Goal: Transaction & Acquisition: Purchase product/service

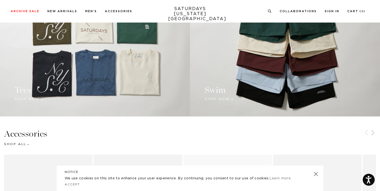
scroll to position [418, 0]
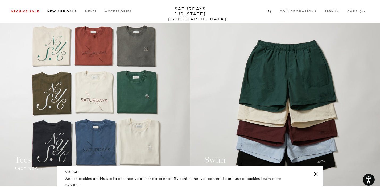
click at [89, 12] on link "Men's" at bounding box center [91, 11] width 12 height 3
click at [94, 52] on link at bounding box center [95, 102] width 190 height 167
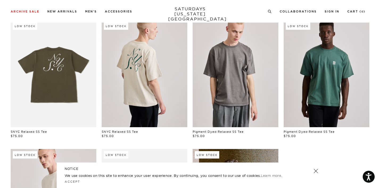
scroll to position [176, 0]
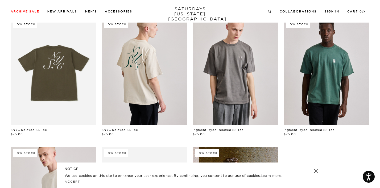
click at [229, 99] on link at bounding box center [235, 71] width 86 height 107
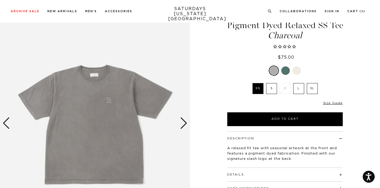
scroll to position [18, 0]
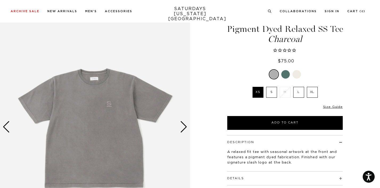
click at [185, 124] on div "Next slide" at bounding box center [183, 127] width 7 height 12
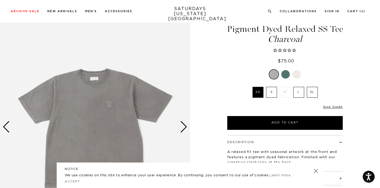
click at [185, 124] on div "Next slide" at bounding box center [183, 127] width 7 height 12
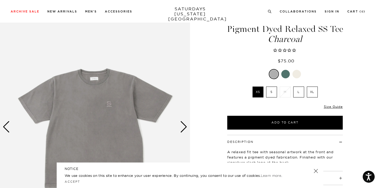
click at [185, 124] on div "Next slide" at bounding box center [183, 127] width 7 height 12
click at [185, 125] on div "Next slide" at bounding box center [183, 127] width 7 height 12
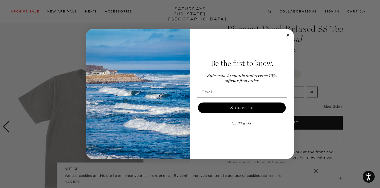
click at [288, 36] on circle "Close dialog" at bounding box center [288, 35] width 6 height 6
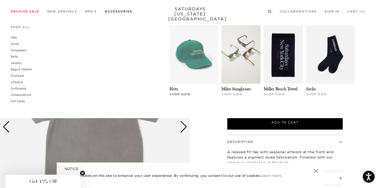
click at [209, 66] on img at bounding box center [193, 54] width 49 height 58
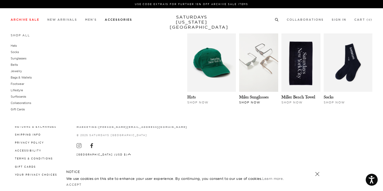
click at [261, 80] on img at bounding box center [258, 63] width 39 height 58
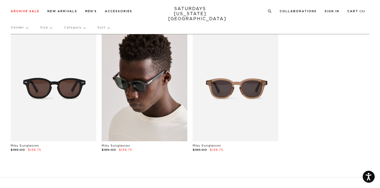
scroll to position [18, 0]
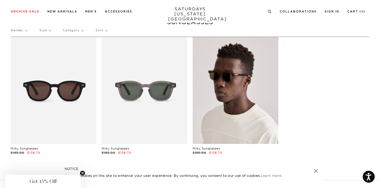
click at [226, 89] on link at bounding box center [235, 90] width 86 height 107
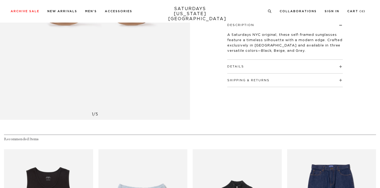
scroll to position [145, 0]
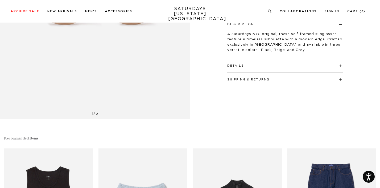
click at [250, 68] on div "Details Crafted from Japanese acetate Featured in 3 seasonal colors: Black, Bei…" at bounding box center [284, 66] width 115 height 14
click at [239, 66] on button "Details" at bounding box center [235, 65] width 17 height 3
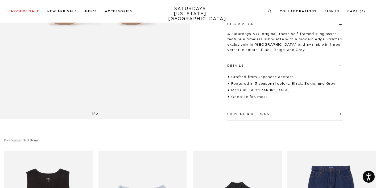
click at [241, 68] on h4 "Details" at bounding box center [284, 63] width 115 height 9
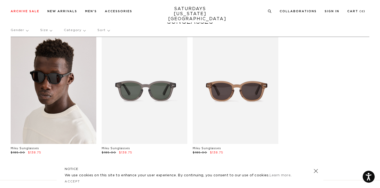
click at [81, 93] on link at bounding box center [54, 90] width 86 height 107
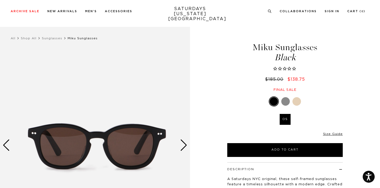
scroll to position [65, 0]
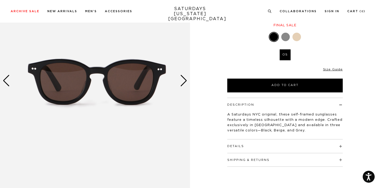
click at [244, 147] on h4 "Details" at bounding box center [284, 144] width 115 height 9
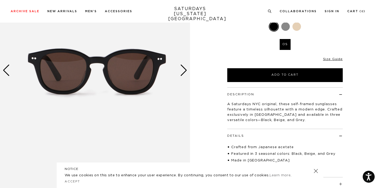
scroll to position [76, 0]
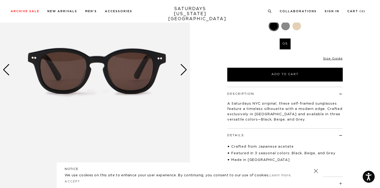
click at [180, 68] on div "Next slide" at bounding box center [183, 70] width 7 height 12
click at [185, 68] on div "Next slide" at bounding box center [183, 70] width 7 height 12
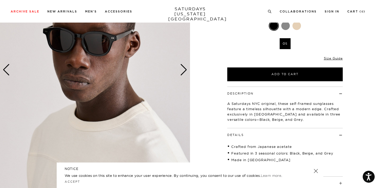
click at [185, 68] on div "Next slide" at bounding box center [183, 70] width 7 height 12
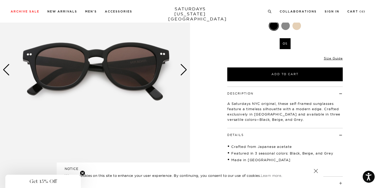
click at [185, 68] on div "Next slide" at bounding box center [183, 70] width 7 height 12
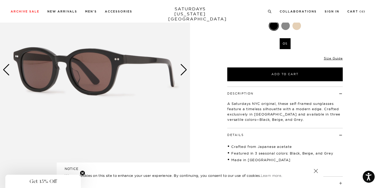
click at [185, 68] on div "Next slide" at bounding box center [183, 70] width 7 height 12
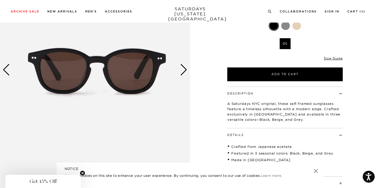
click at [185, 68] on div "Next slide" at bounding box center [183, 70] width 7 height 12
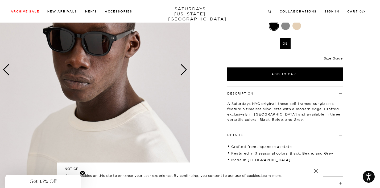
click at [185, 68] on div "Next slide" at bounding box center [183, 70] width 7 height 12
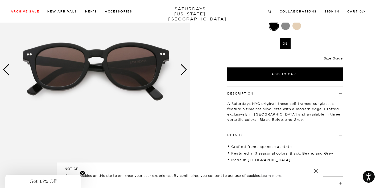
click at [185, 68] on div "Next slide" at bounding box center [183, 70] width 7 height 12
